Goal: Use online tool/utility: Utilize a website feature to perform a specific function

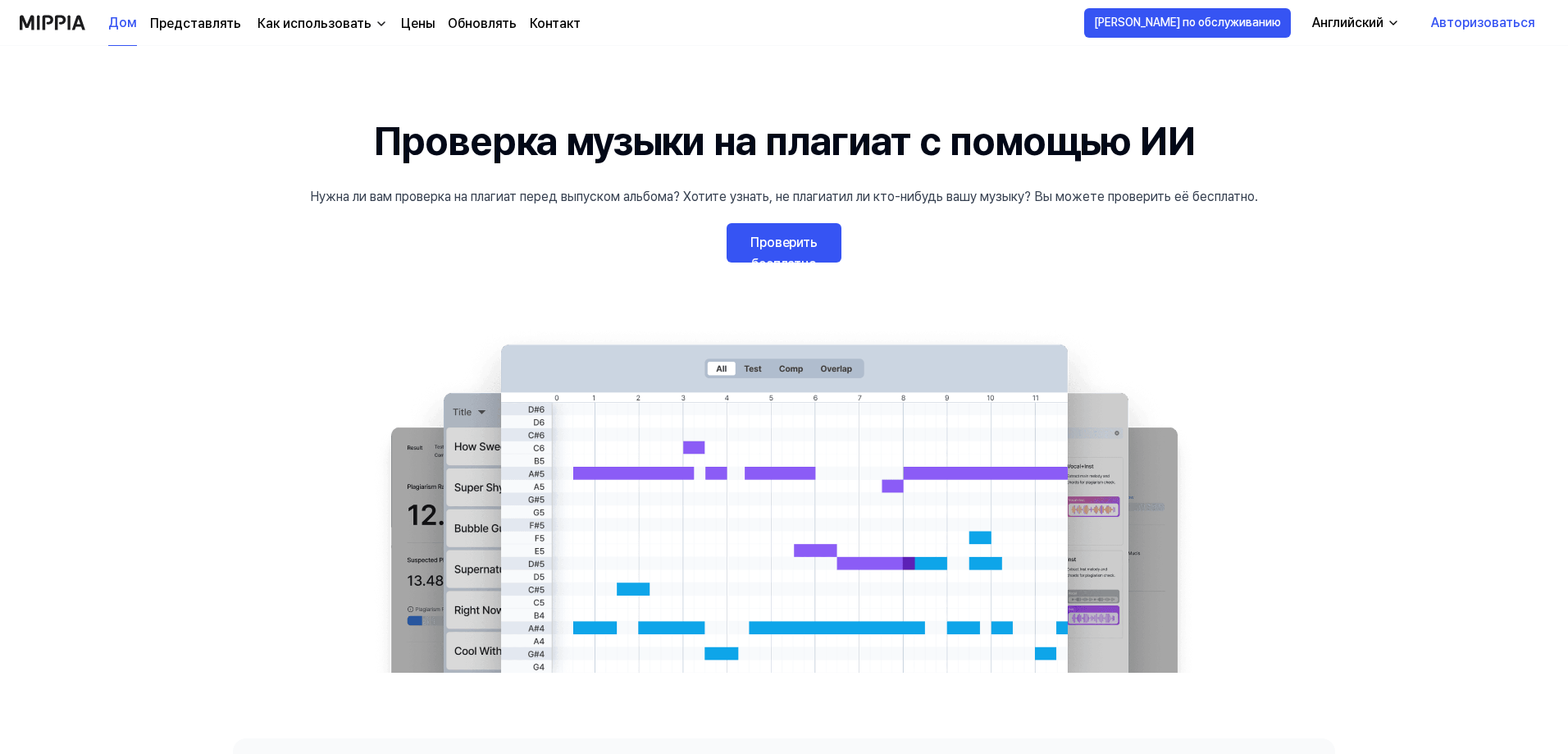
click at [793, 240] on font "Проверить бесплатно" at bounding box center [784, 252] width 68 height 37
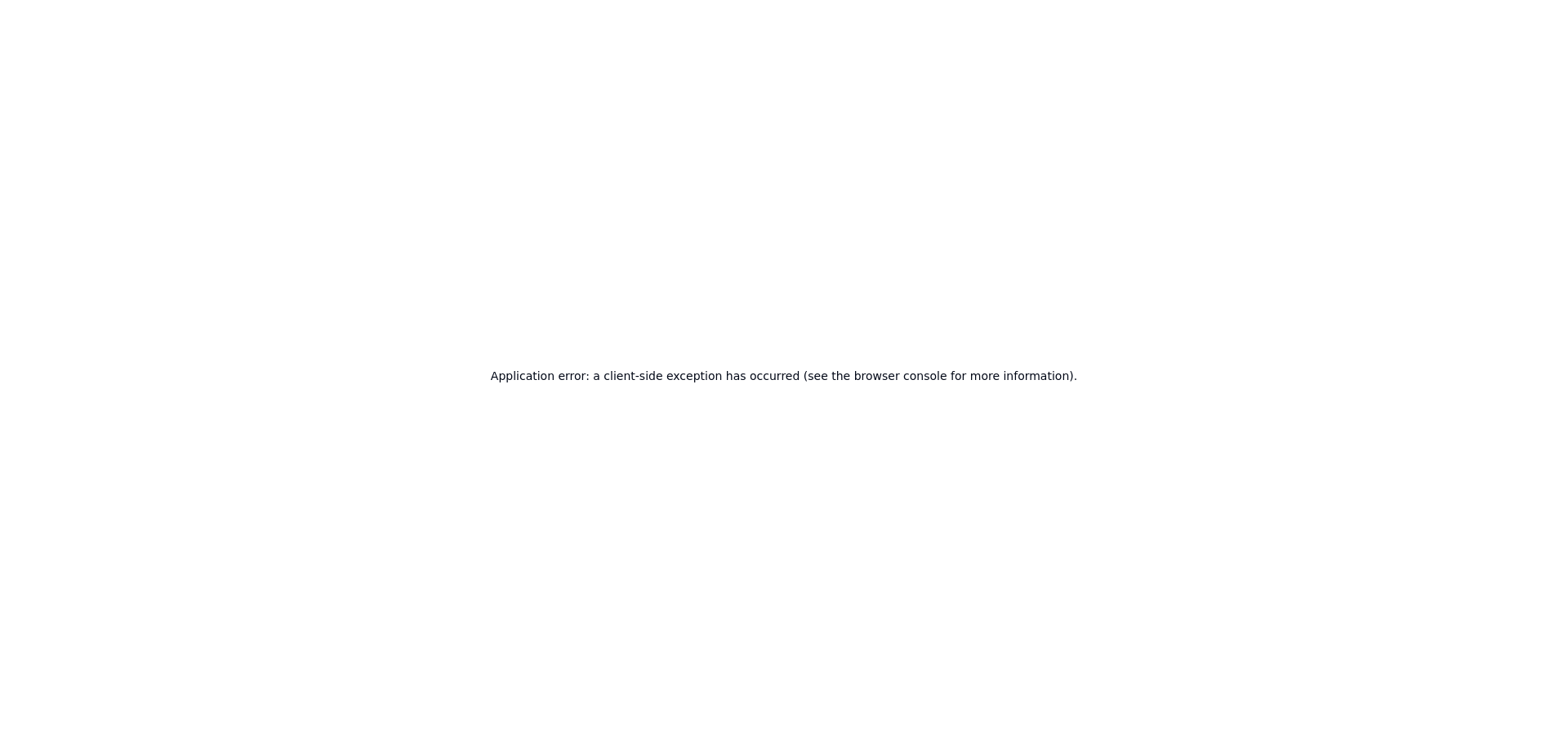
click at [1275, 156] on div "Application error: a client-side exception has occurred (see the browser consol…" at bounding box center [784, 375] width 1568 height 751
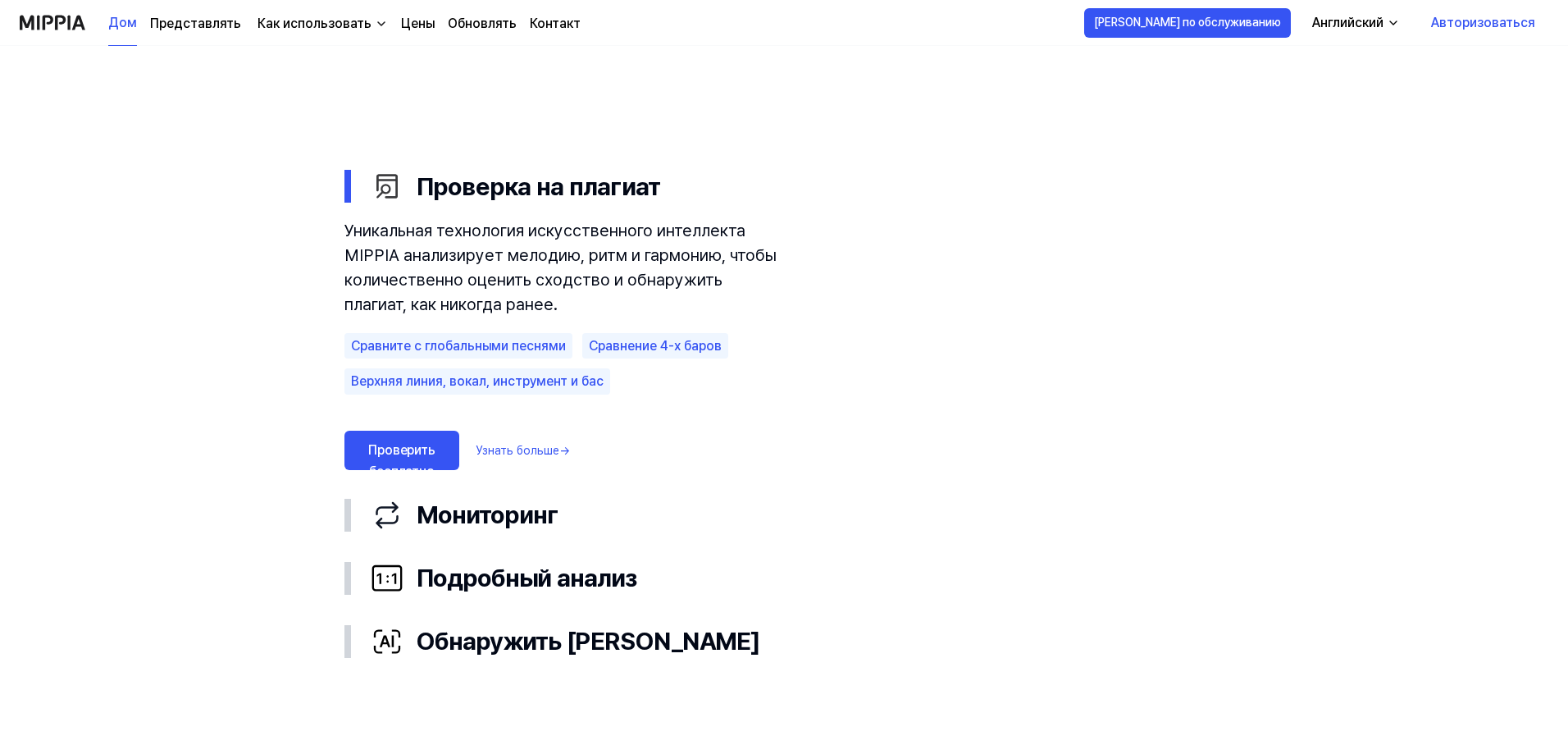
scroll to position [821, 0]
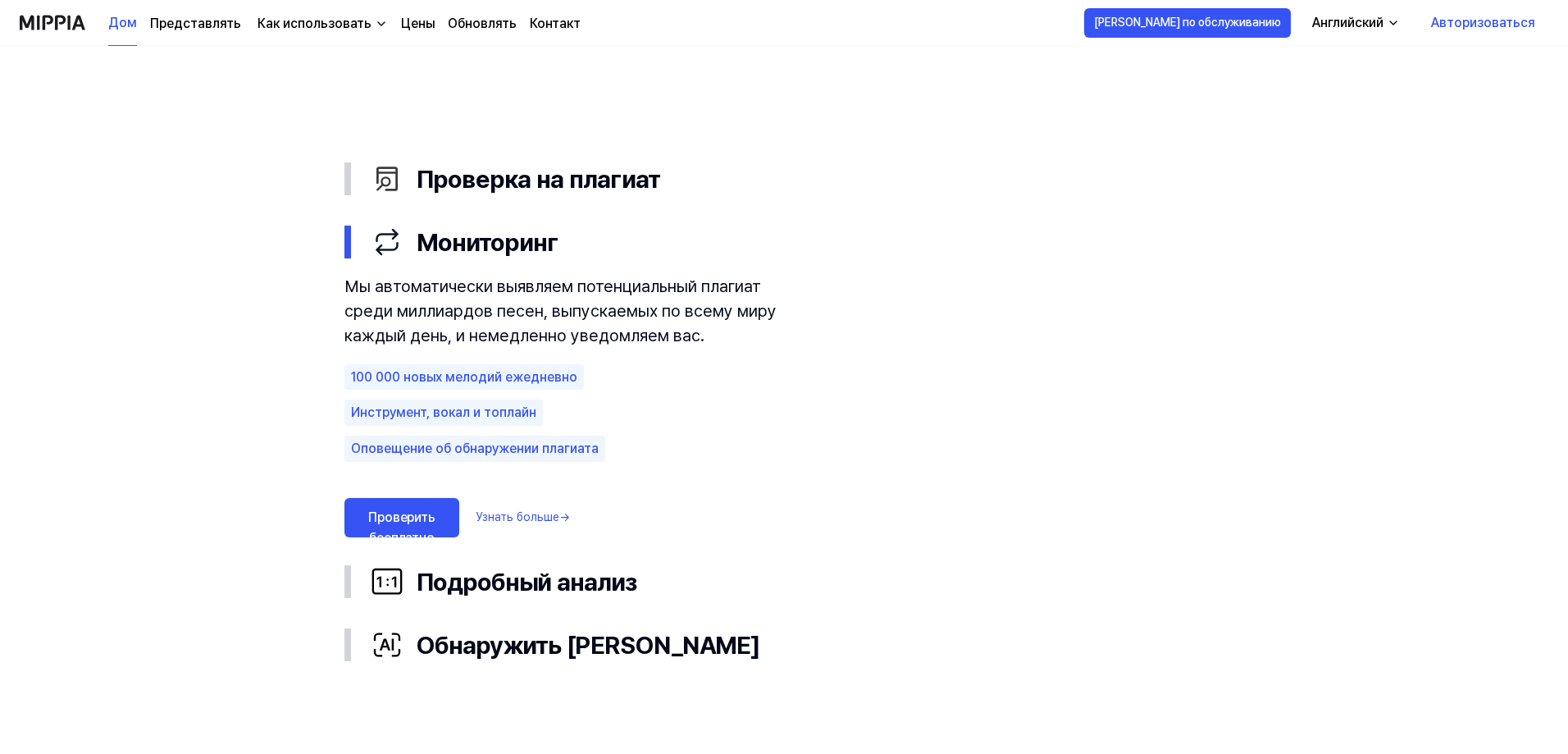
click at [382, 509] on font "Проверить бесплатно" at bounding box center [402, 527] width 68 height 37
